Goal: Transaction & Acquisition: Book appointment/travel/reservation

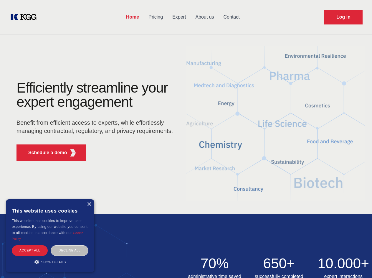
click at [186, 139] on div "Efficiently streamline your expert engagement Benefit from efficient access to …" at bounding box center [96, 123] width 179 height 85
click at [44, 152] on p "Schedule a demo" at bounding box center [47, 152] width 39 height 7
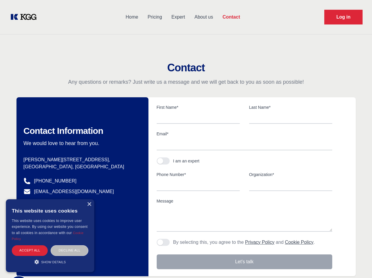
click at [89, 204] on div "× This website uses cookies This website uses cookies to improve user experienc…" at bounding box center [50, 235] width 88 height 73
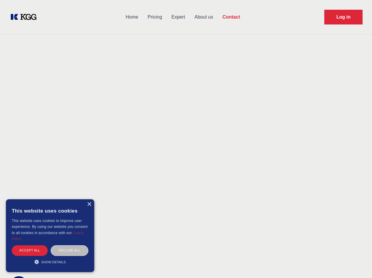
click at [30, 250] on div "Accept all" at bounding box center [30, 250] width 36 height 10
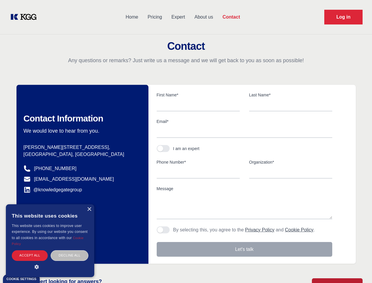
click at [69, 250] on body "Home Pricing Expert About us Contact Log in Contact Any questions or remarks? J…" at bounding box center [186, 258] width 372 height 517
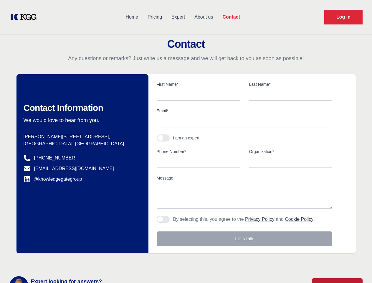
click at [50, 261] on main "Contact Any questions or remarks? Just write us a message and we will get back …" at bounding box center [186, 153] width 372 height 306
